Goal: Task Accomplishment & Management: Use online tool/utility

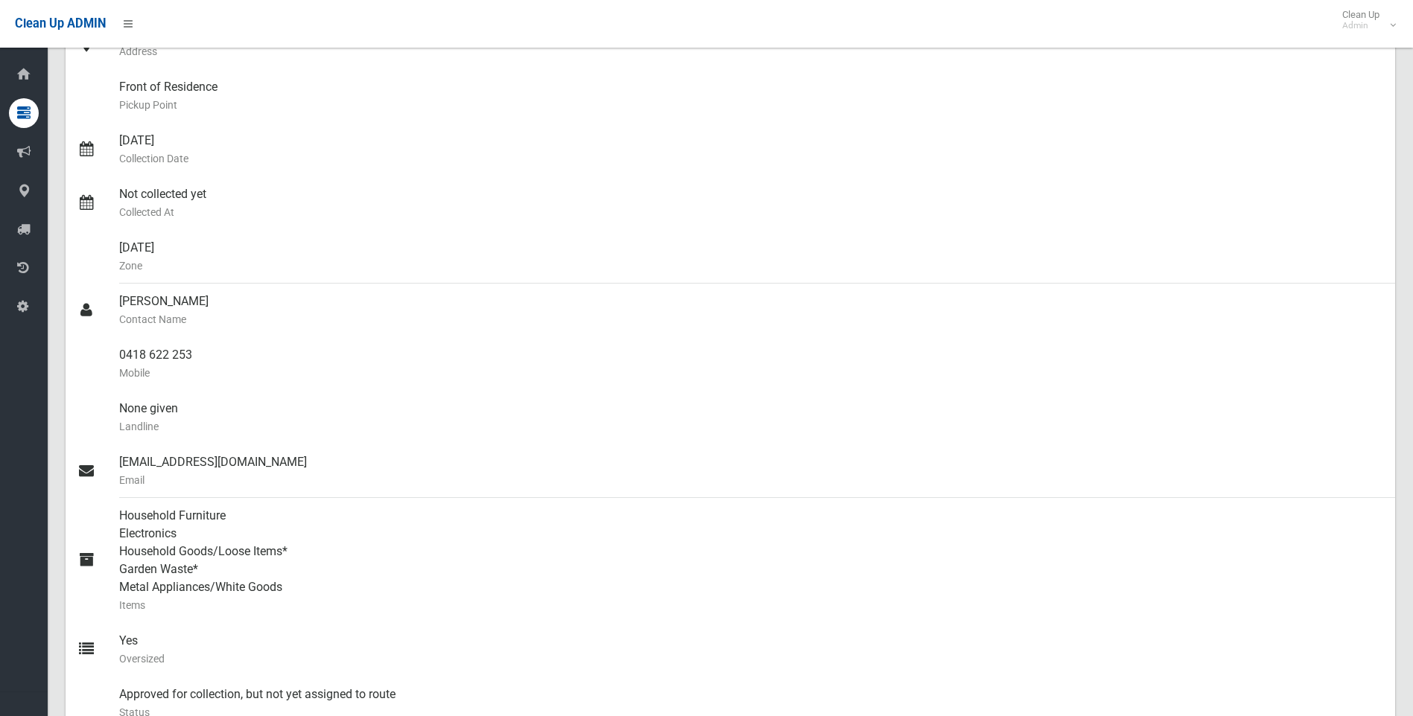
scroll to position [223, 0]
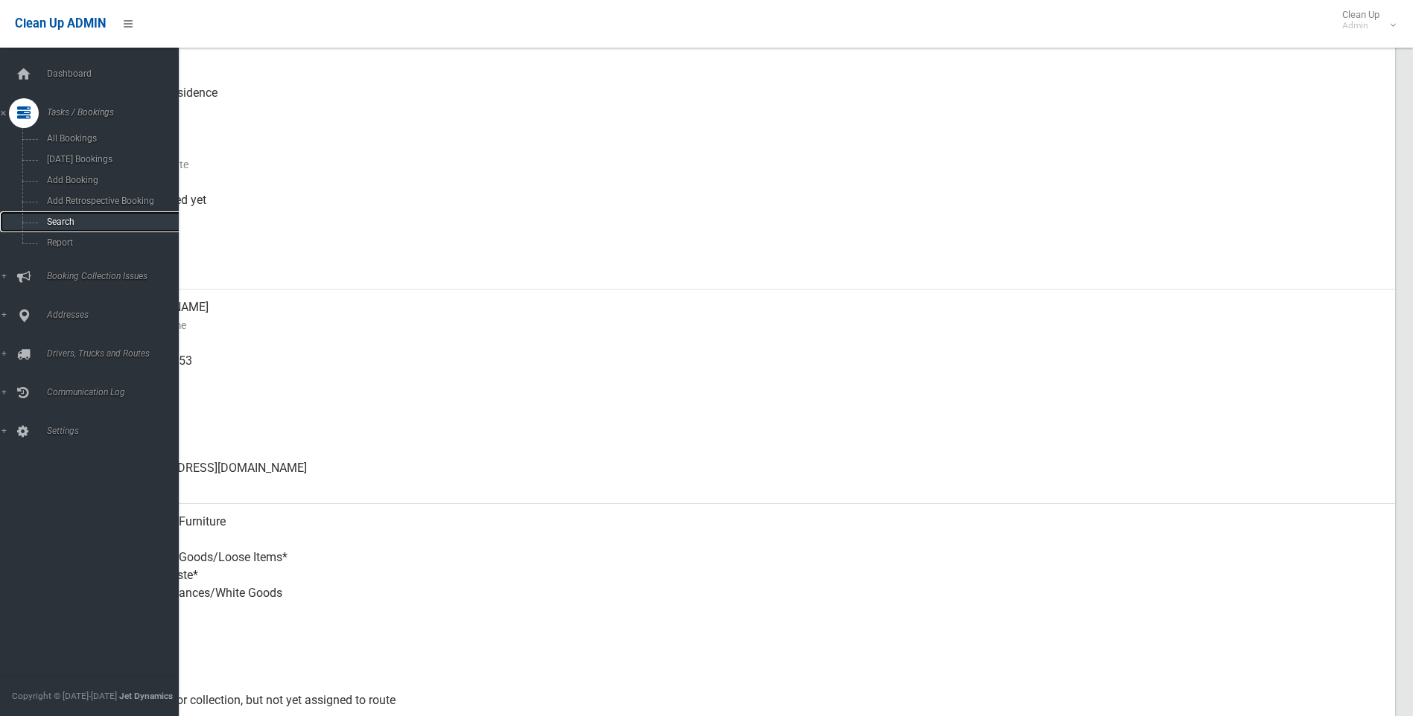
click at [72, 219] on span "Search" at bounding box center [109, 222] width 135 height 10
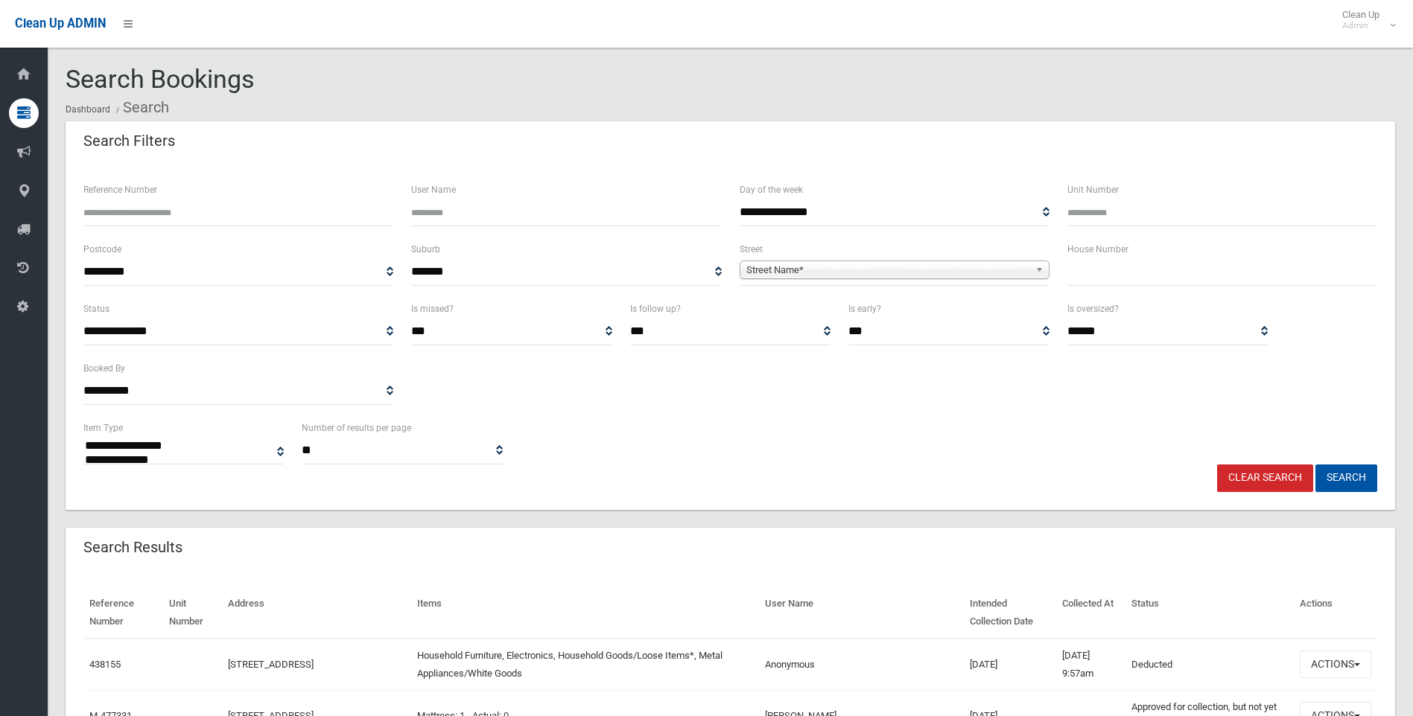
select select
type input "**"
click at [789, 272] on span "Street Name*" at bounding box center [887, 270] width 283 height 18
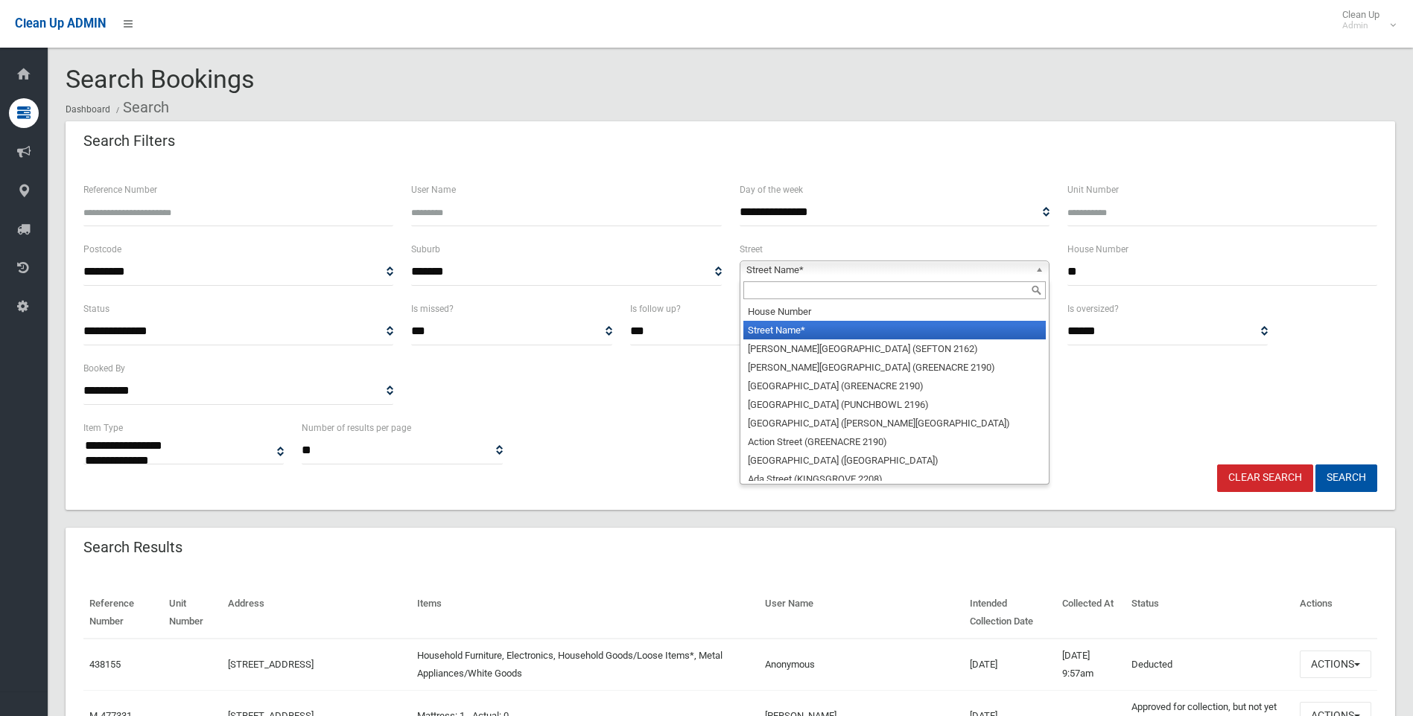
click at [784, 290] on input "text" at bounding box center [894, 290] width 302 height 18
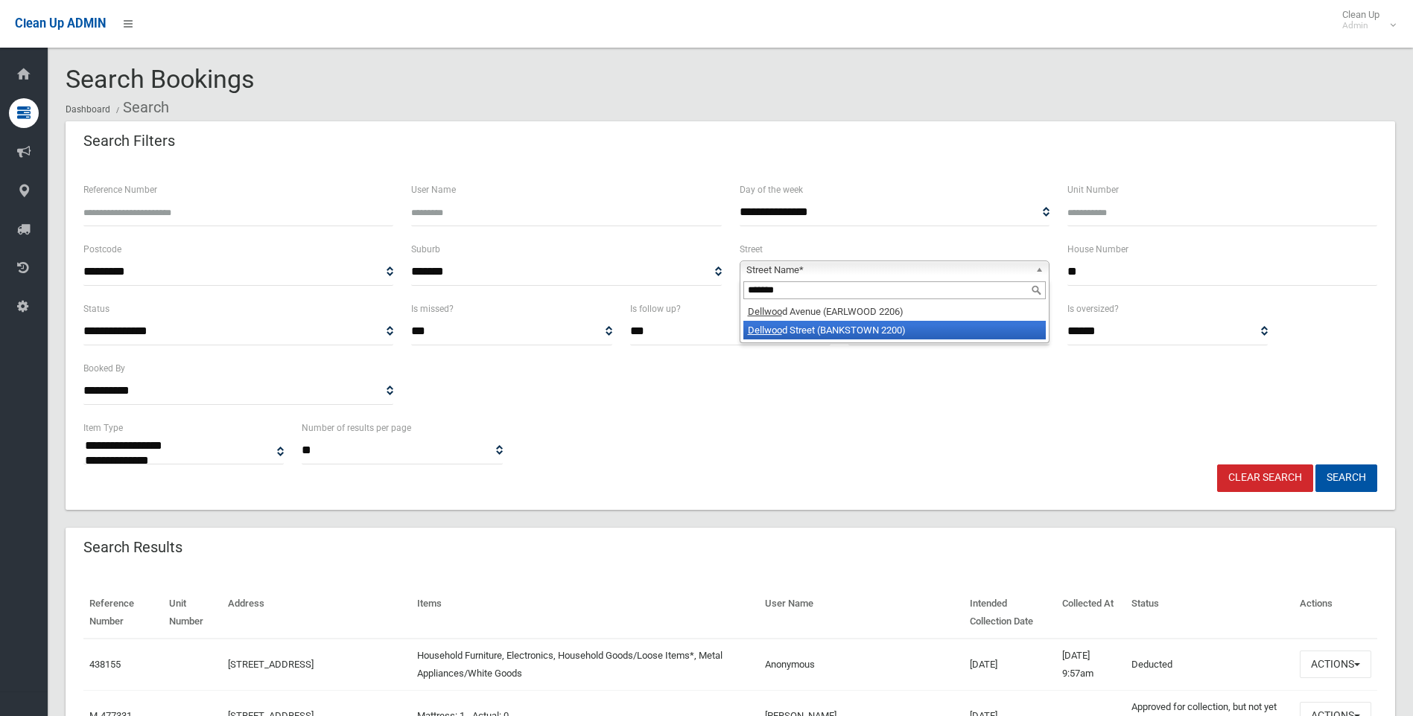
type input "*******"
click at [856, 335] on li "Dellwoo d Street (BANKSTOWN 2200)" at bounding box center [894, 330] width 302 height 19
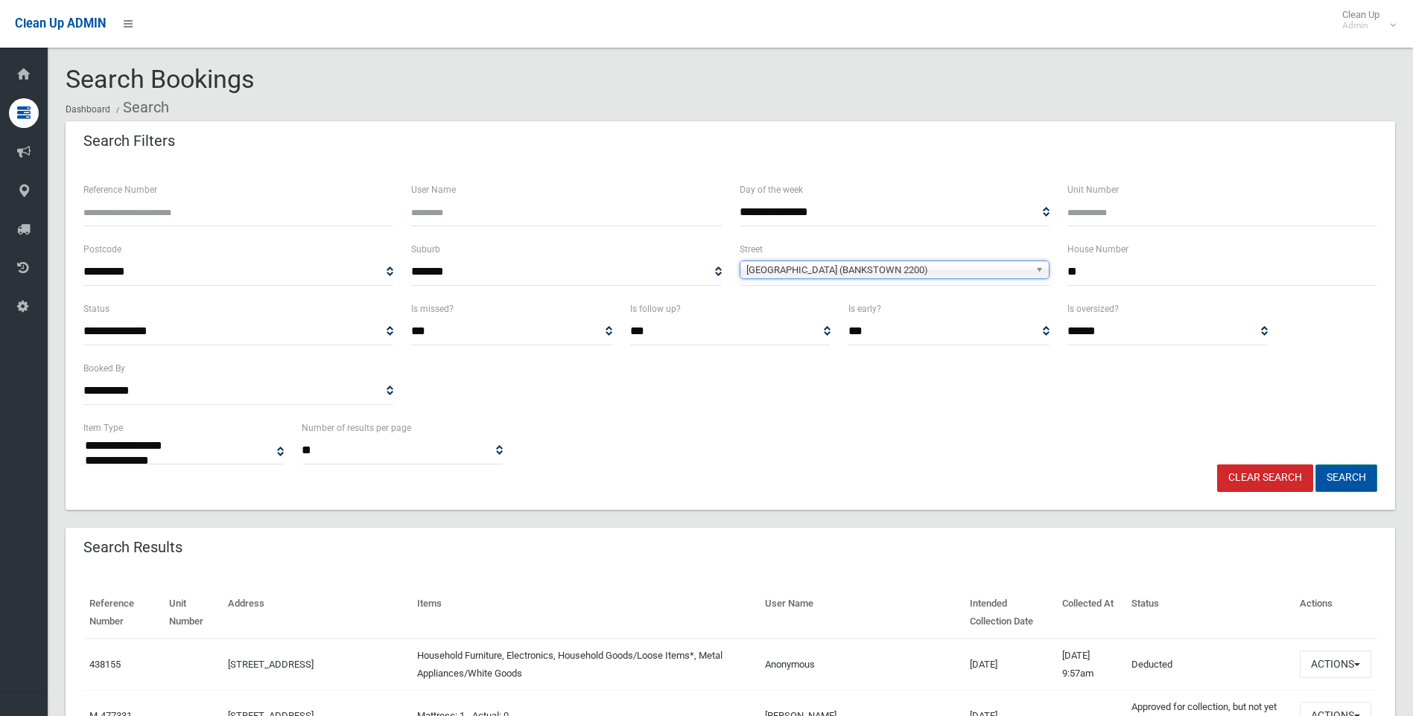
click at [1350, 470] on button "Search" at bounding box center [1346, 479] width 62 height 28
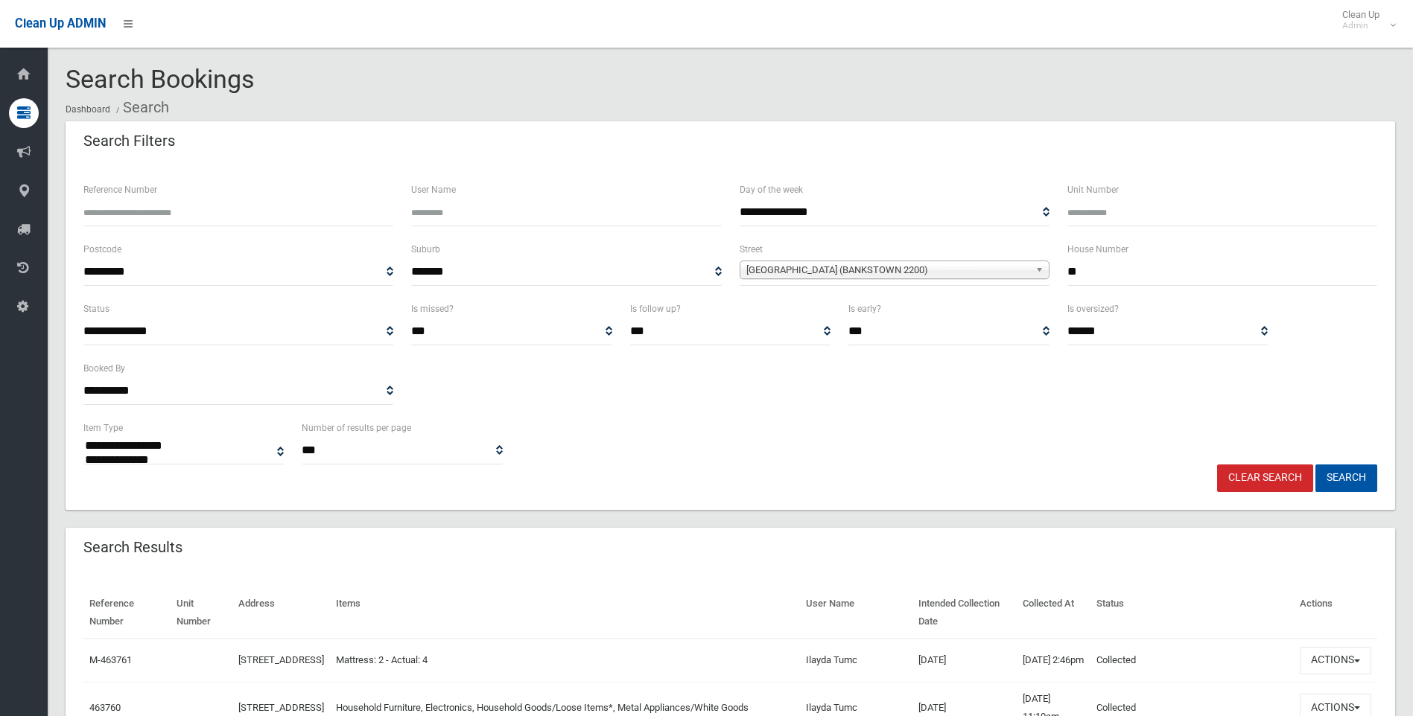
select select
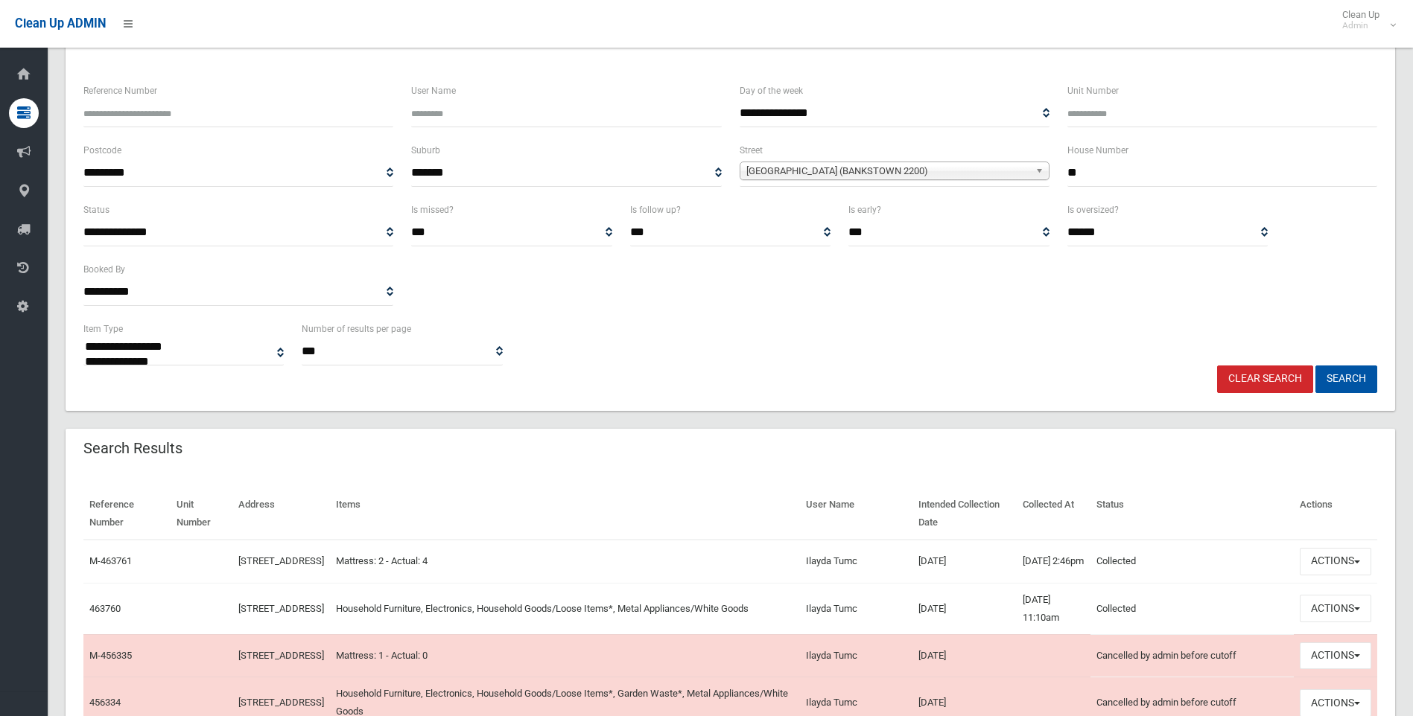
scroll to position [223, 0]
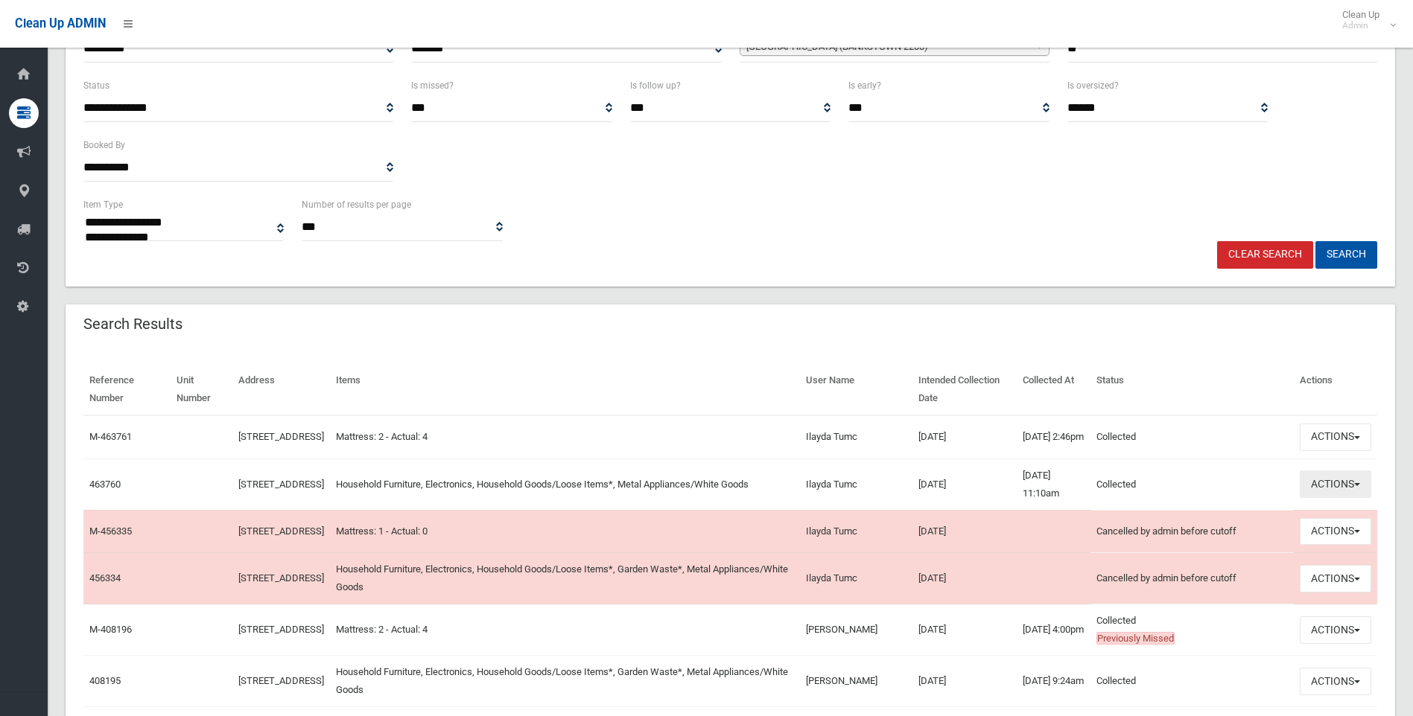
click at [1340, 495] on button "Actions" at bounding box center [1334, 485] width 71 height 28
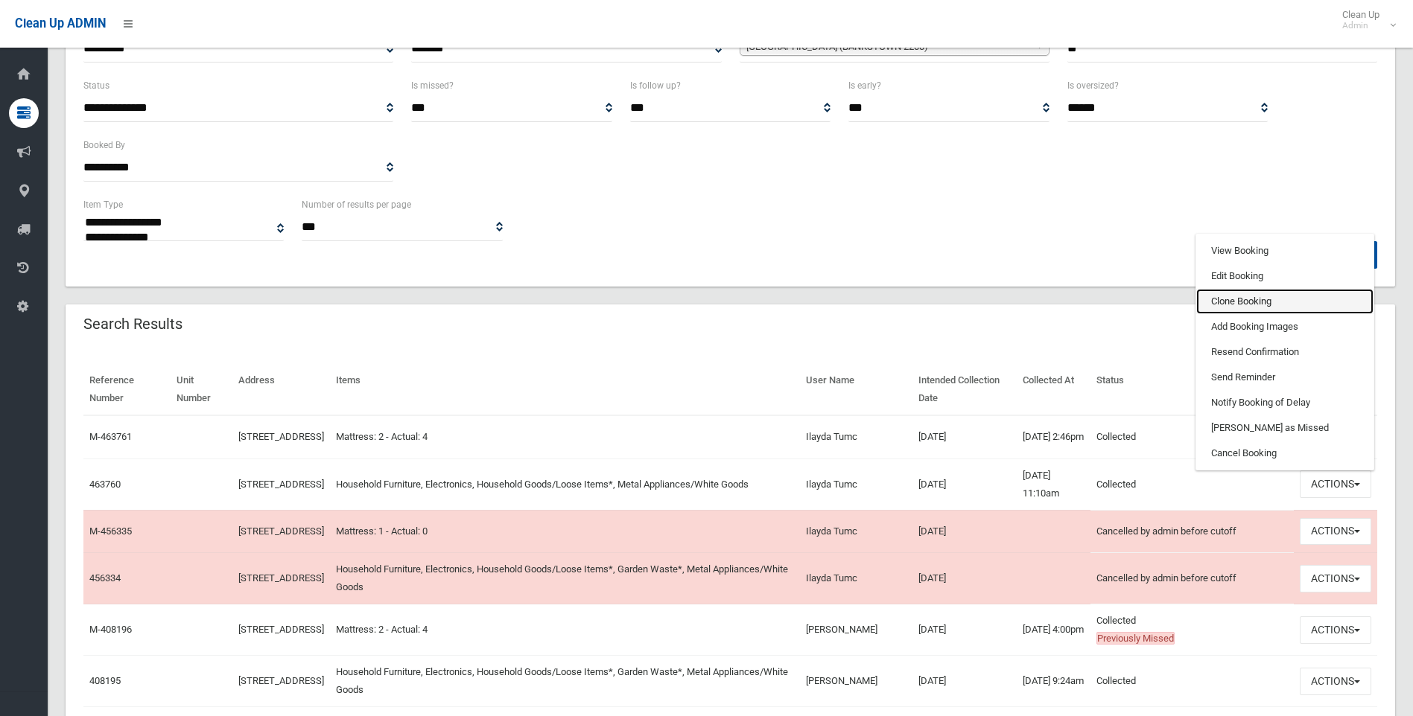
click at [1235, 313] on link "Clone Booking" at bounding box center [1284, 301] width 177 height 25
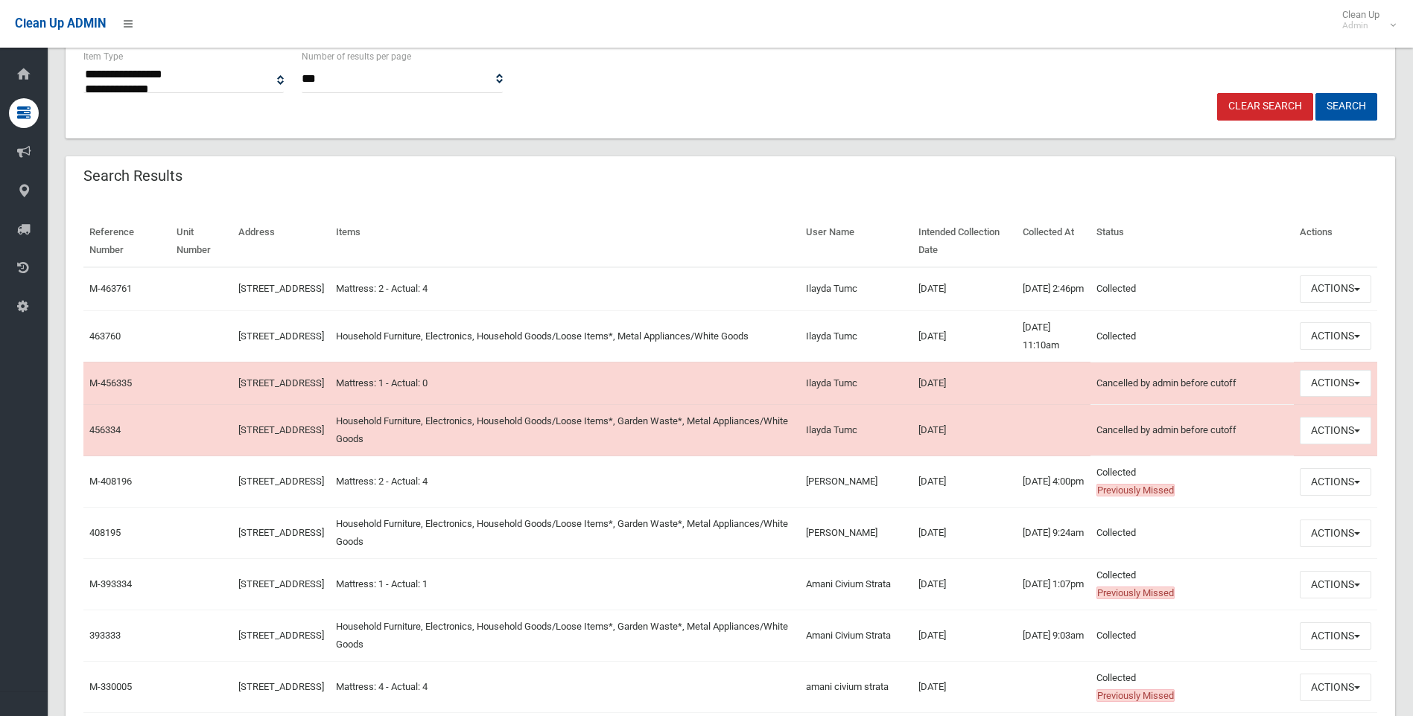
scroll to position [372, 0]
click at [1339, 547] on button "Actions" at bounding box center [1334, 533] width 71 height 28
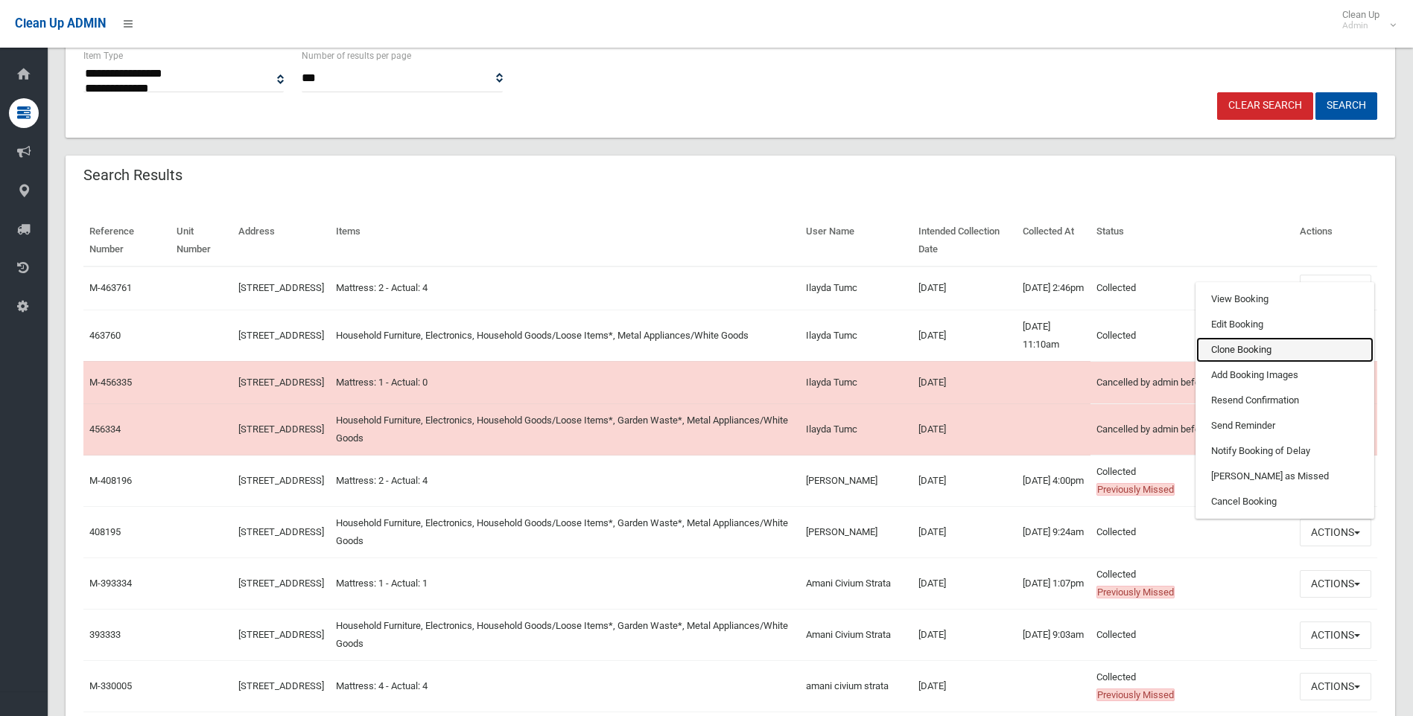
click at [1231, 362] on link "Clone Booking" at bounding box center [1284, 349] width 177 height 25
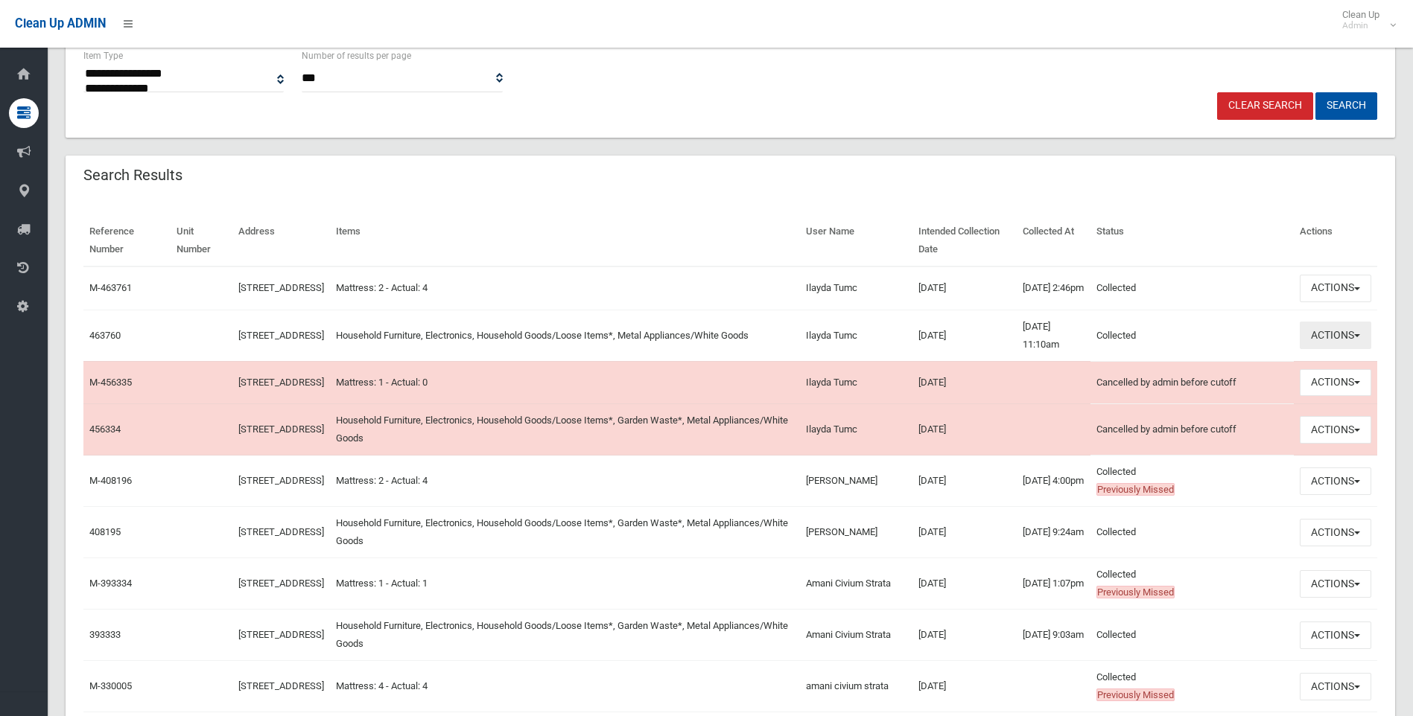
click at [1353, 341] on button "Actions" at bounding box center [1334, 336] width 71 height 28
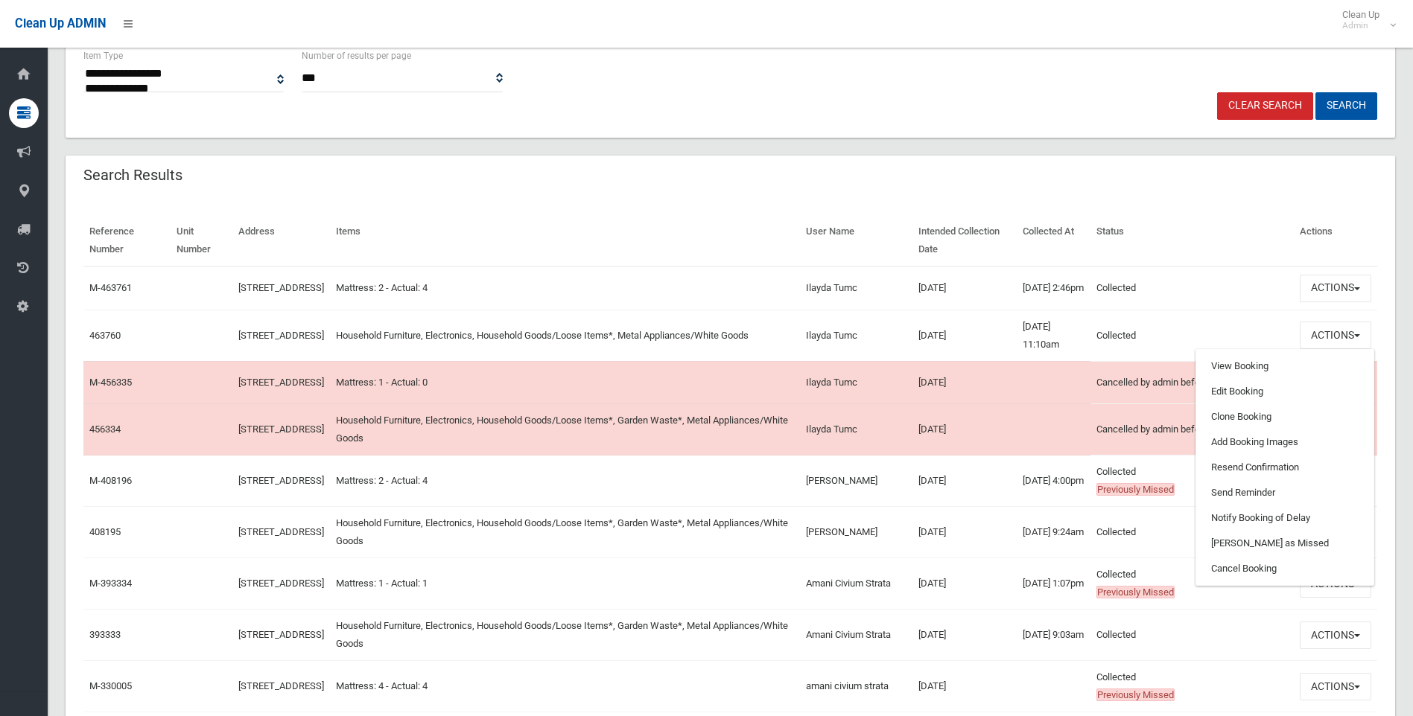
click at [1177, 183] on div "Search Results" at bounding box center [730, 177] width 1329 height 42
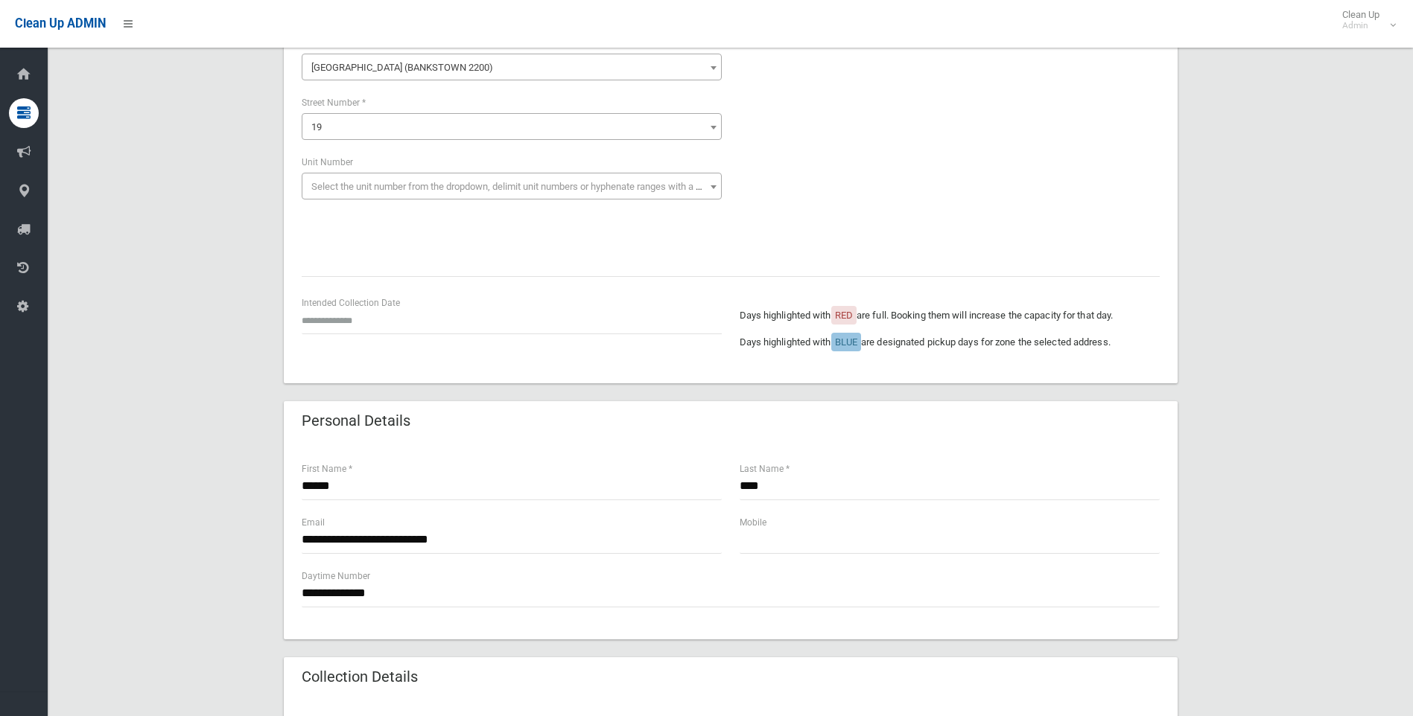
scroll to position [149, 0]
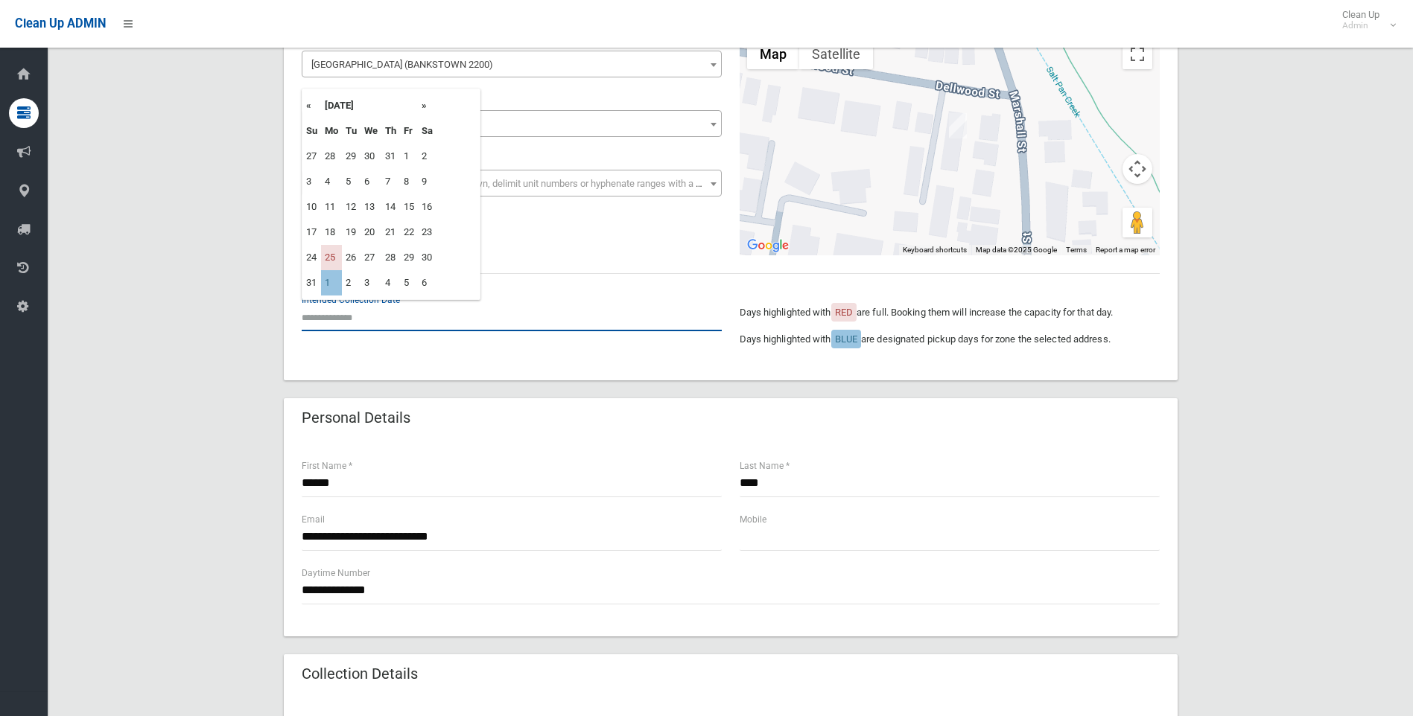
click at [320, 314] on input "text" at bounding box center [512, 318] width 420 height 28
click at [430, 103] on th "»" at bounding box center [427, 105] width 19 height 25
click at [421, 108] on th "»" at bounding box center [427, 105] width 19 height 25
click at [428, 107] on th "»" at bounding box center [427, 105] width 19 height 25
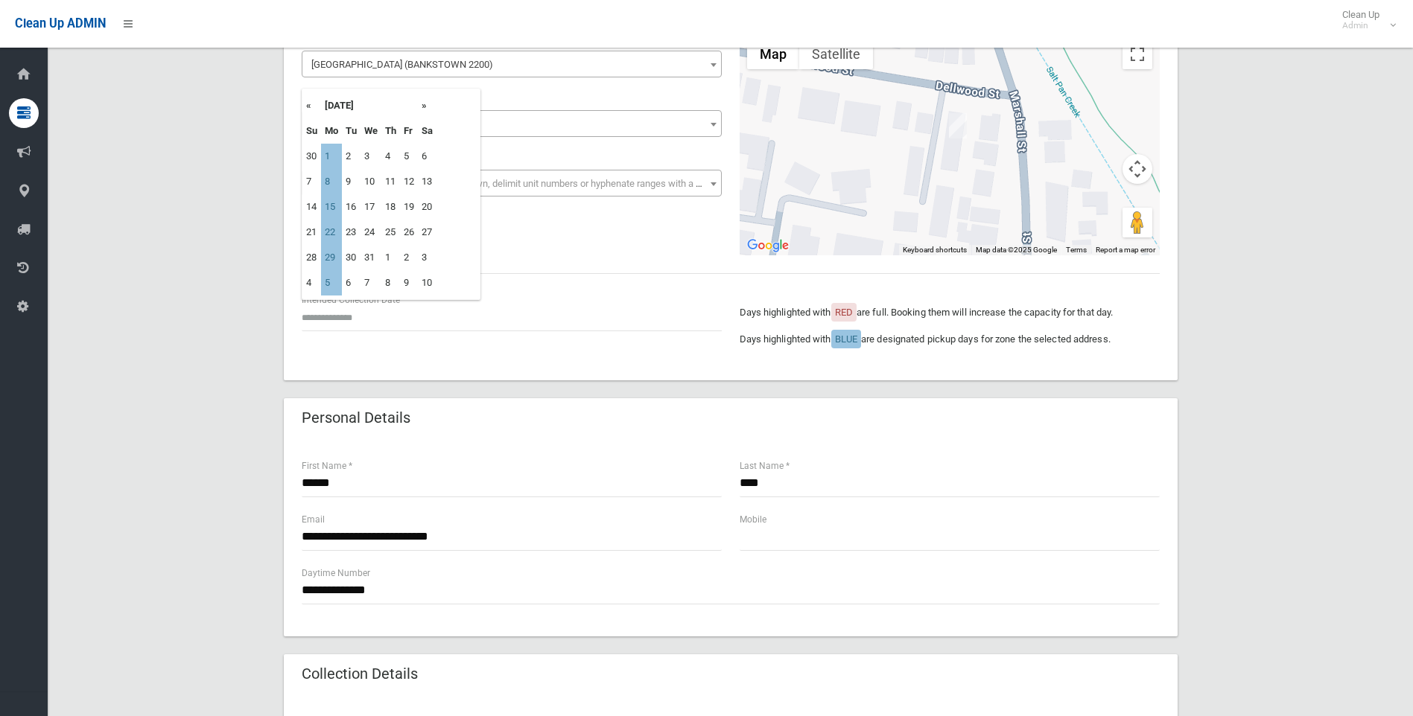
click at [935, 314] on p "Days highlighted with RED are full. Booking them will increase the capacity for…" at bounding box center [949, 313] width 420 height 18
click at [233, 290] on div "**********" at bounding box center [730, 621] width 1329 height 1299
